Goal: Transaction & Acquisition: Purchase product/service

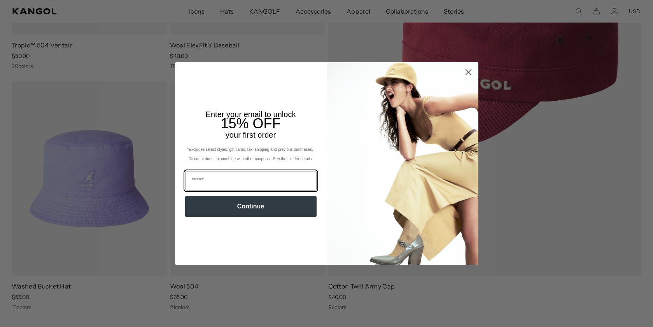
type input "**********"
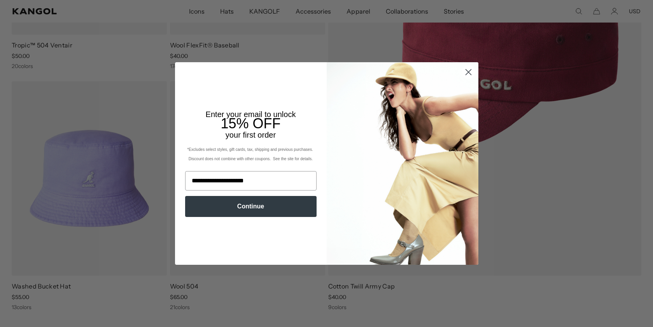
click at [250, 212] on button "Continue" at bounding box center [250, 206] width 131 height 21
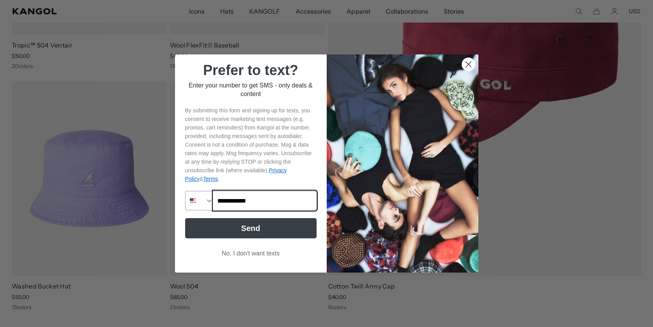
type input "**********"
click at [273, 230] on button "Send" at bounding box center [250, 228] width 131 height 20
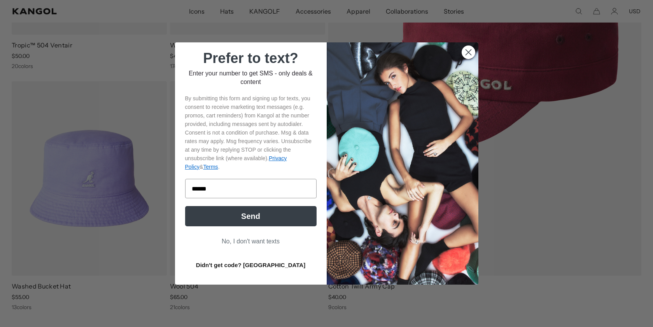
scroll to position [0, 160]
type input "******"
click at [218, 218] on button "Send" at bounding box center [250, 216] width 131 height 20
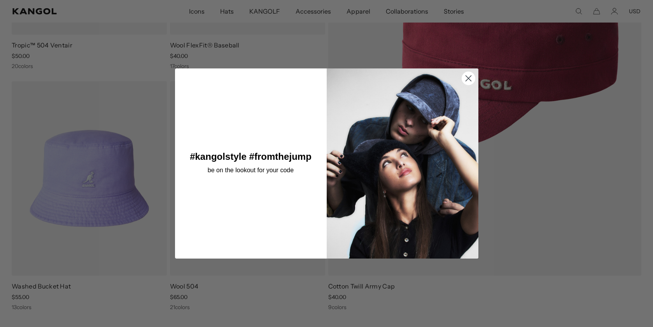
scroll to position [0, 0]
click at [468, 81] on circle "Close dialog" at bounding box center [468, 78] width 13 height 13
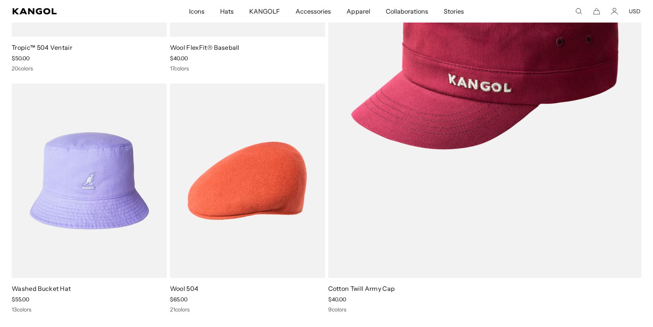
scroll to position [244, 0]
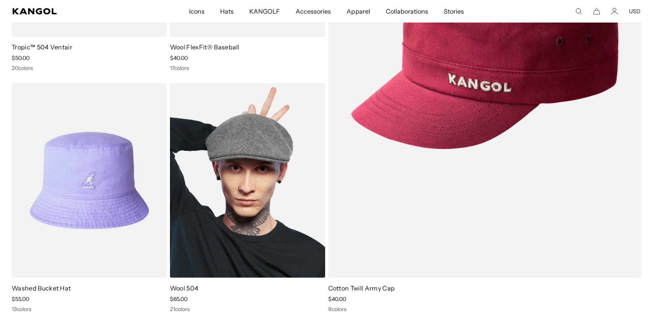
click at [266, 162] on img at bounding box center [247, 180] width 155 height 195
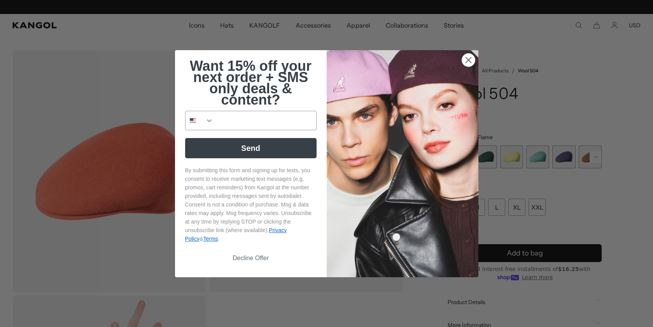
scroll to position [0, 160]
click at [473, 60] on circle "Close dialog" at bounding box center [468, 59] width 13 height 13
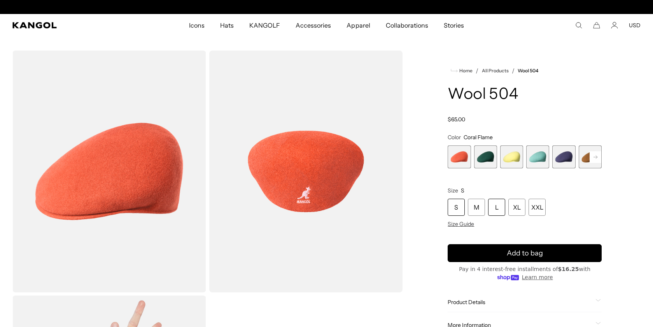
scroll to position [0, 0]
click at [500, 209] on div "L" at bounding box center [496, 207] width 17 height 17
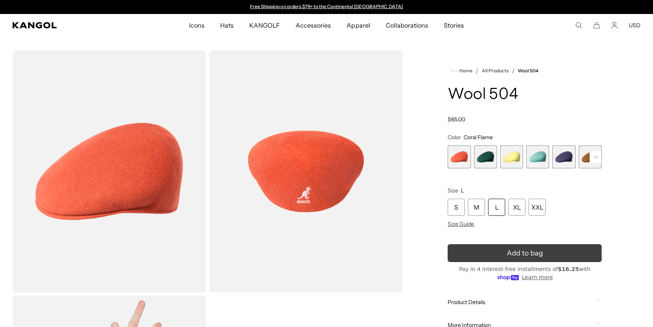
scroll to position [0, 0]
click at [527, 253] on icon "submit" at bounding box center [524, 253] width 13 height 13
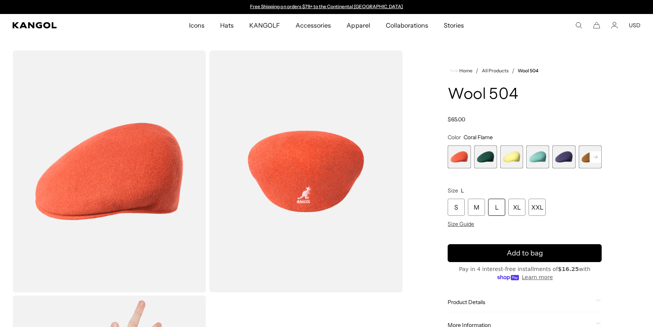
click at [514, 159] on span "3 of 21" at bounding box center [511, 156] width 23 height 23
click at [501, 210] on div "L" at bounding box center [496, 207] width 17 height 17
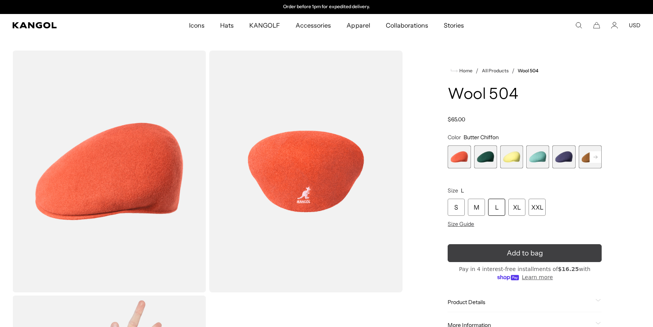
click at [528, 254] on icon "submit" at bounding box center [524, 253] width 12 height 12
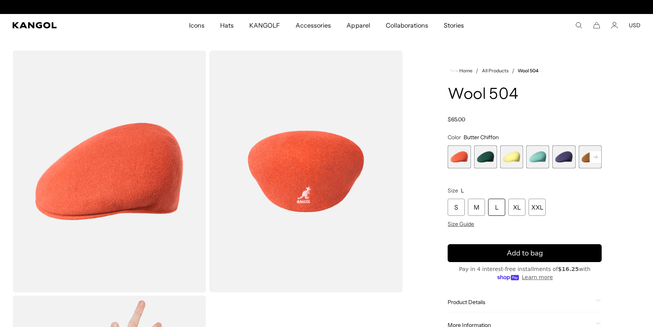
scroll to position [0, 0]
click at [596, 26] on icon "Cart" at bounding box center [596, 25] width 7 height 7
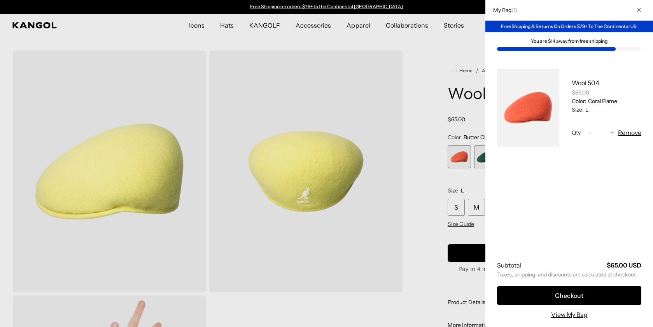
click at [639, 9] on icon "Close" at bounding box center [639, 10] width 5 height 5
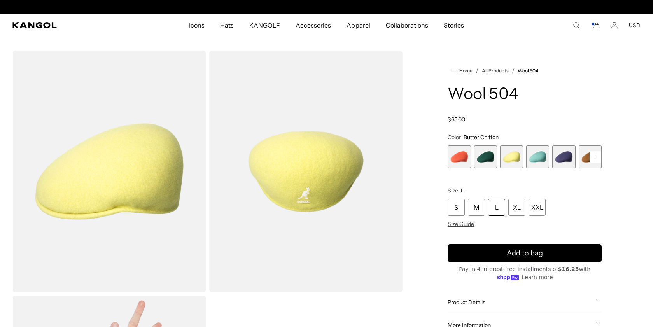
click at [453, 158] on span "1 of 21" at bounding box center [459, 156] width 23 height 23
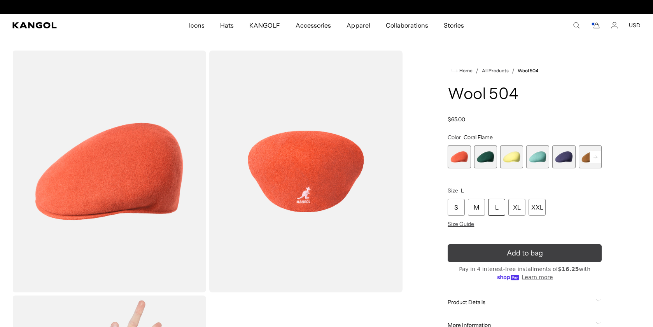
click at [508, 252] on span "Add to bag" at bounding box center [525, 253] width 36 height 11
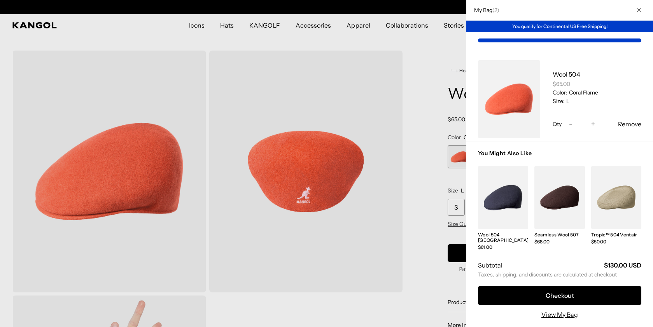
click at [639, 8] on icon "Close" at bounding box center [639, 10] width 5 height 5
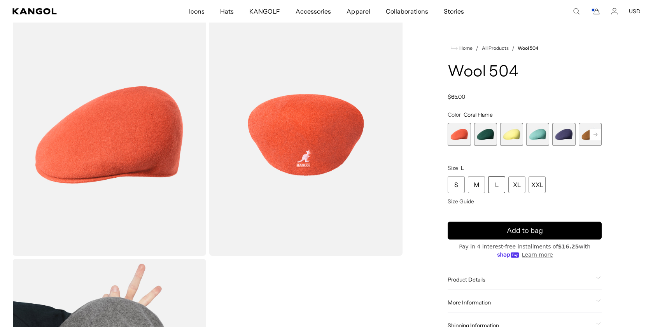
click at [490, 134] on span "2 of 21" at bounding box center [485, 134] width 23 height 23
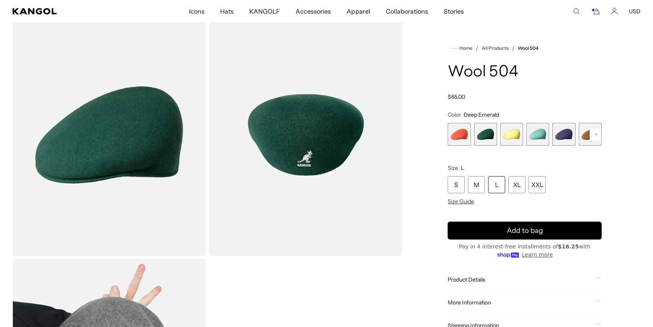
scroll to position [0, 160]
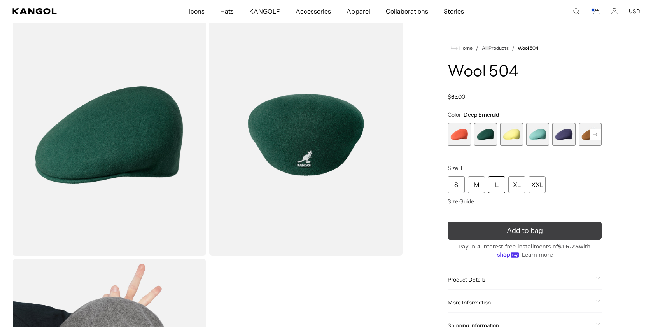
click at [517, 231] on span "Add to bag" at bounding box center [525, 231] width 36 height 11
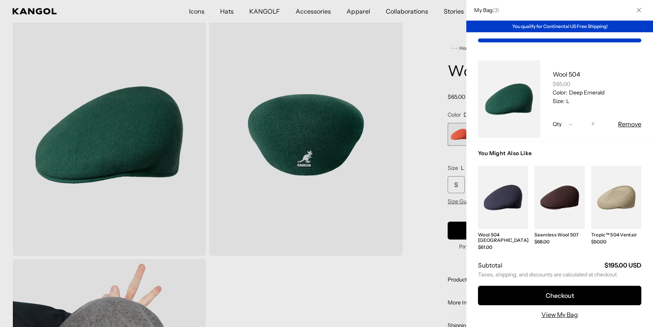
click at [404, 220] on div at bounding box center [326, 163] width 653 height 327
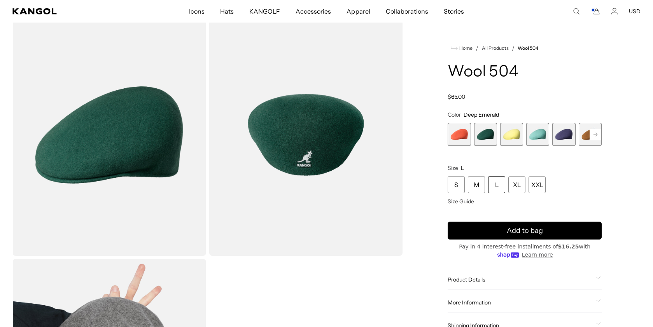
click at [597, 133] on rect at bounding box center [596, 135] width 12 height 12
click at [539, 131] on span "5 of 21" at bounding box center [537, 134] width 23 height 23
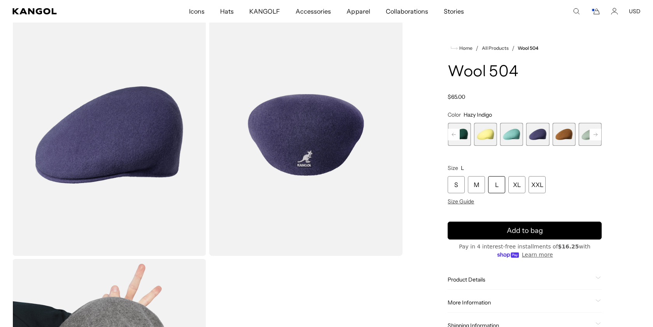
click at [597, 135] on rect at bounding box center [596, 135] width 12 height 12
click at [567, 134] on span "9 of 21" at bounding box center [563, 134] width 23 height 23
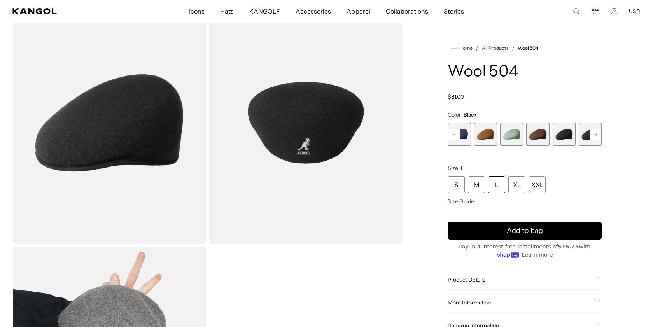
scroll to position [0, 160]
click at [596, 133] on icon at bounding box center [596, 134] width 4 height 3
click at [569, 133] on span "10 of 21" at bounding box center [563, 134] width 23 height 23
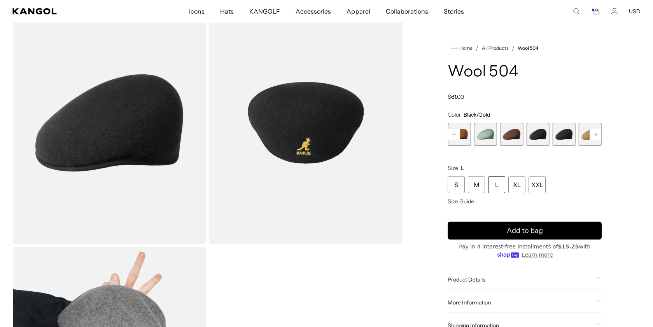
click at [597, 133] on rect at bounding box center [596, 135] width 12 height 12
click at [595, 134] on rect at bounding box center [596, 135] width 12 height 12
click at [571, 133] on span "12 of 21" at bounding box center [563, 134] width 23 height 23
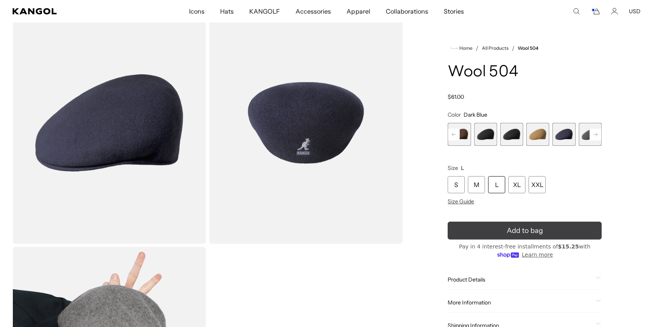
scroll to position [0, 160]
click at [526, 233] on icon "submit" at bounding box center [524, 230] width 13 height 13
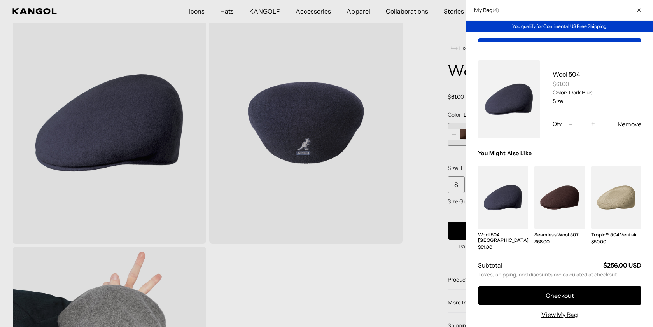
scroll to position [0, 0]
click at [639, 10] on icon "Close" at bounding box center [639, 10] width 4 height 4
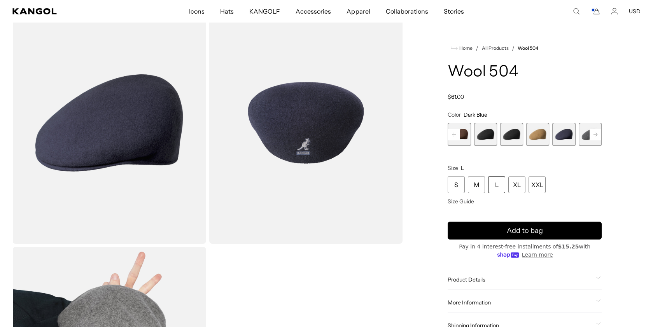
click at [598, 135] on rect at bounding box center [596, 135] width 12 height 12
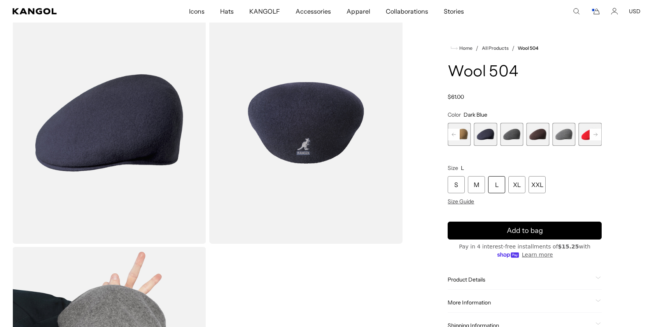
click at [598, 135] on rect at bounding box center [596, 135] width 12 height 12
click at [598, 134] on rect at bounding box center [596, 135] width 12 height 12
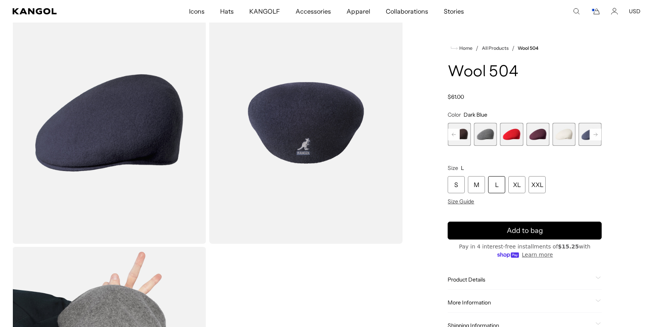
click at [598, 134] on rect at bounding box center [596, 135] width 12 height 12
click at [564, 134] on span "19 of 21" at bounding box center [563, 134] width 23 height 23
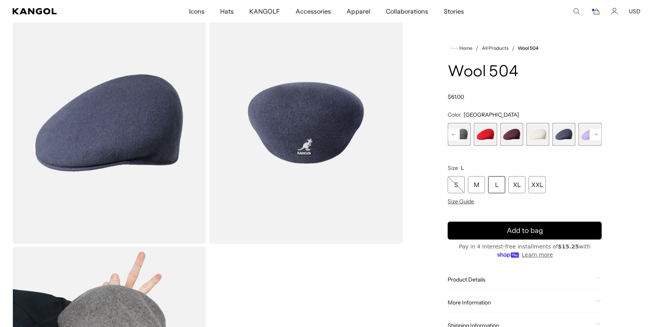
click at [495, 186] on div "L" at bounding box center [496, 184] width 17 height 17
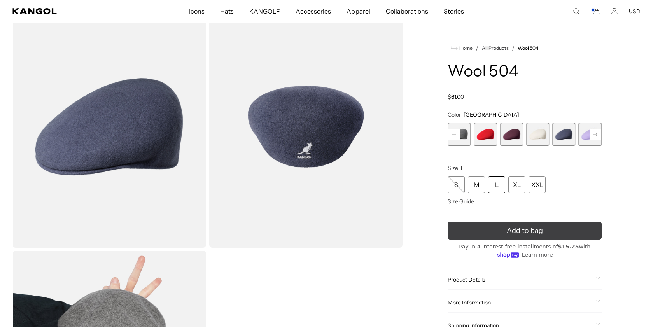
click at [549, 231] on button "Add to bag" at bounding box center [525, 231] width 154 height 18
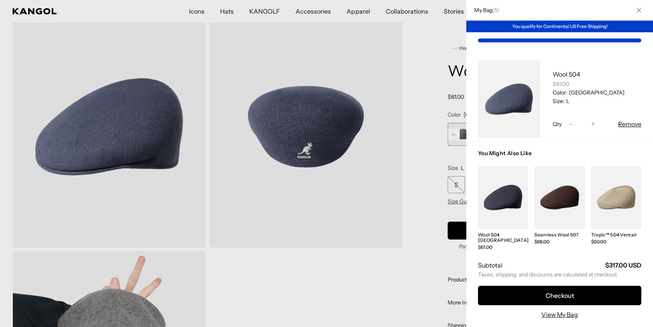
click at [640, 9] on icon "Close" at bounding box center [639, 10] width 5 height 5
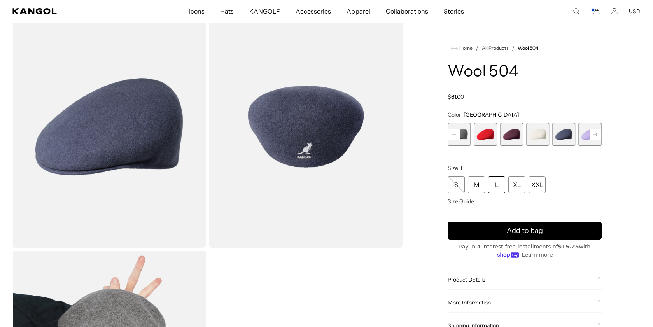
scroll to position [0, 160]
click at [598, 135] on rect at bounding box center [596, 135] width 12 height 12
click at [598, 135] on span "21 of 21" at bounding box center [590, 134] width 23 height 23
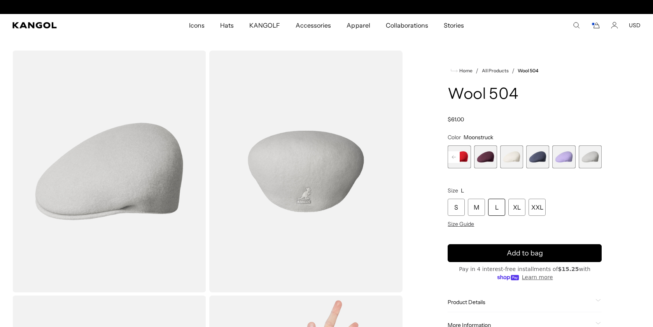
scroll to position [0, 160]
click at [597, 25] on icon "Cart" at bounding box center [595, 25] width 9 height 7
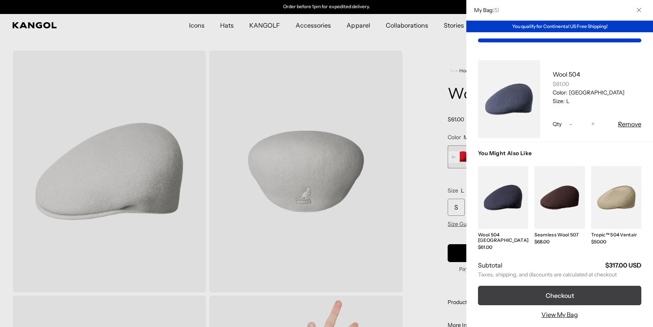
click at [553, 292] on button "Checkout" at bounding box center [559, 295] width 163 height 19
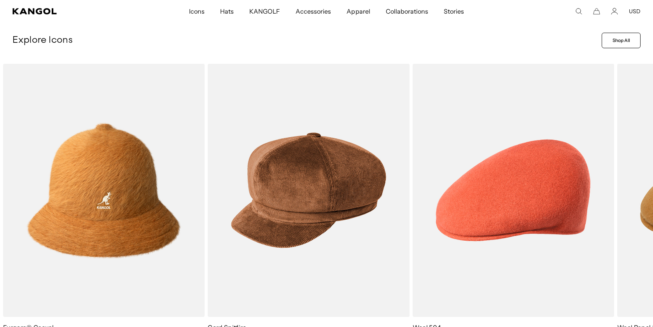
scroll to position [318, 0]
